Goal: Find specific page/section: Find specific page/section

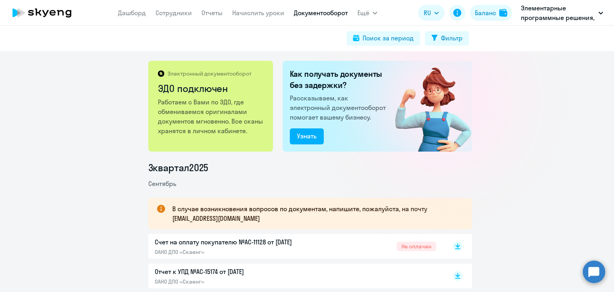
scroll to position [80, 0]
drag, startPoint x: 544, startPoint y: 239, endPoint x: 536, endPoint y: 233, distance: 10.3
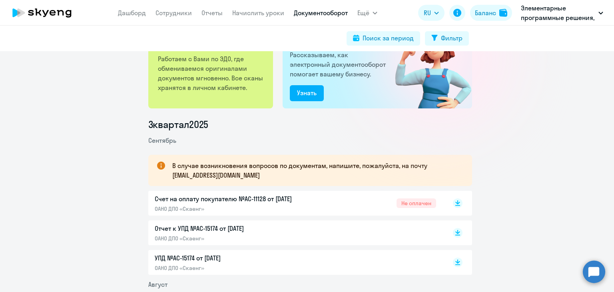
scroll to position [80, 0]
